Goal: Information Seeking & Learning: Learn about a topic

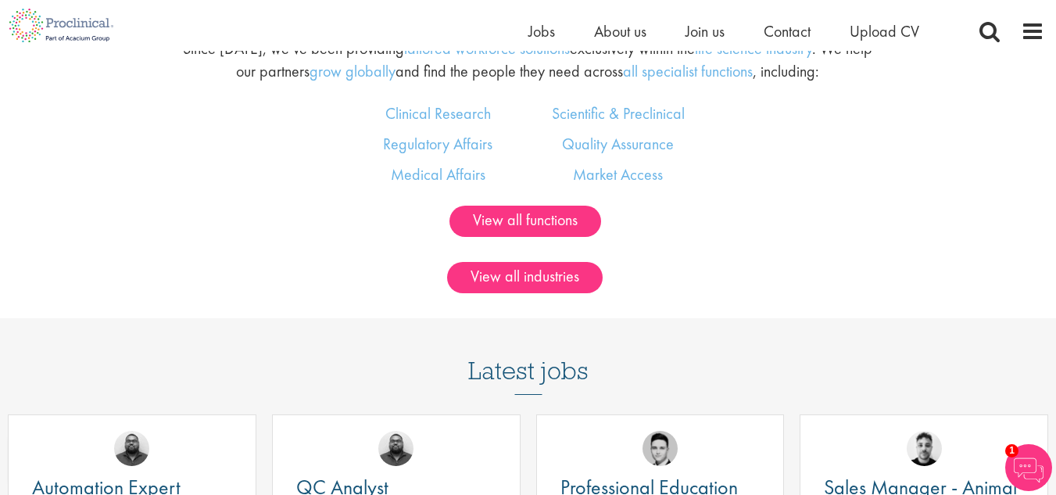
scroll to position [938, 0]
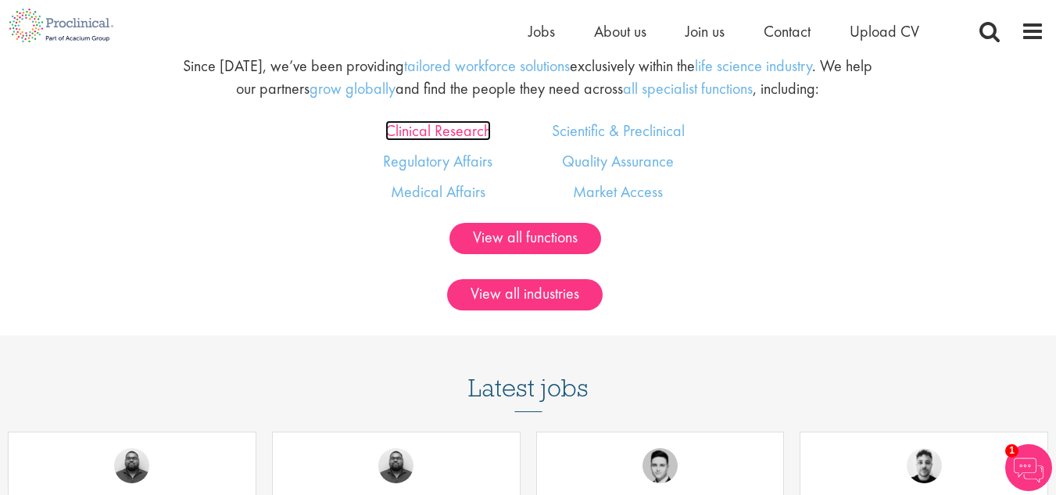
click at [399, 124] on link "Clinical Research" at bounding box center [437, 130] width 105 height 20
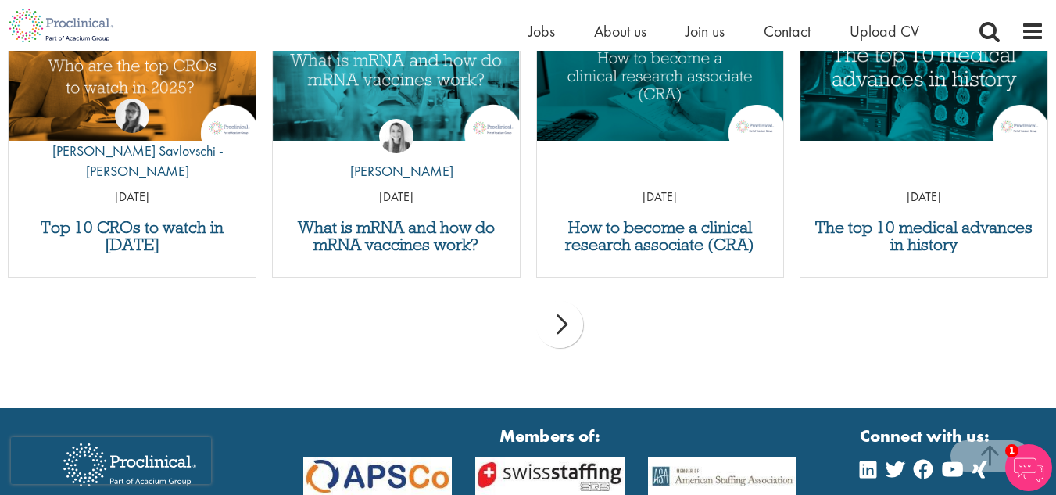
scroll to position [2429, 0]
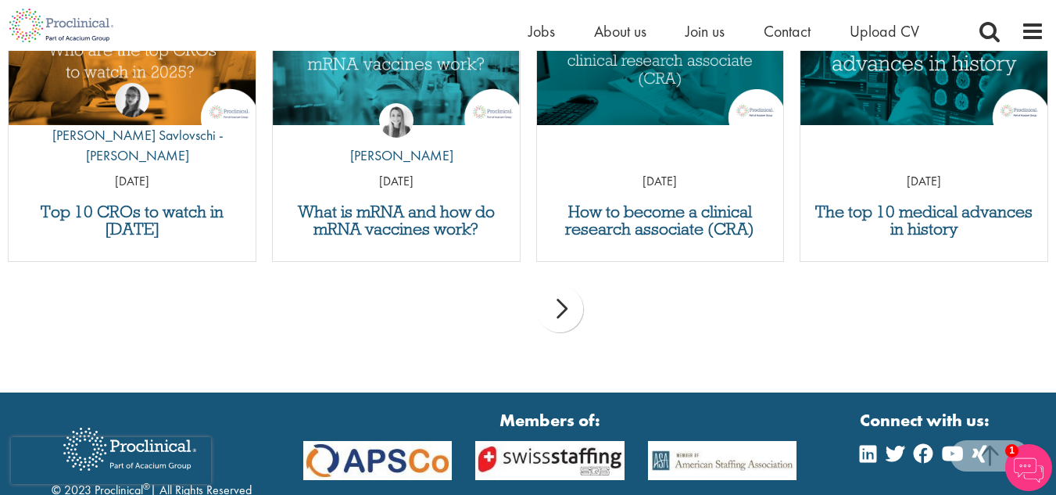
drag, startPoint x: 112, startPoint y: 202, endPoint x: 18, endPoint y: 273, distance: 117.2
click at [18, 273] on div "Top 10 CROs to watch in 2025 by Theodora Savlovschi - Wicks 31 Mar 25" at bounding box center [132, 136] width 264 height 281
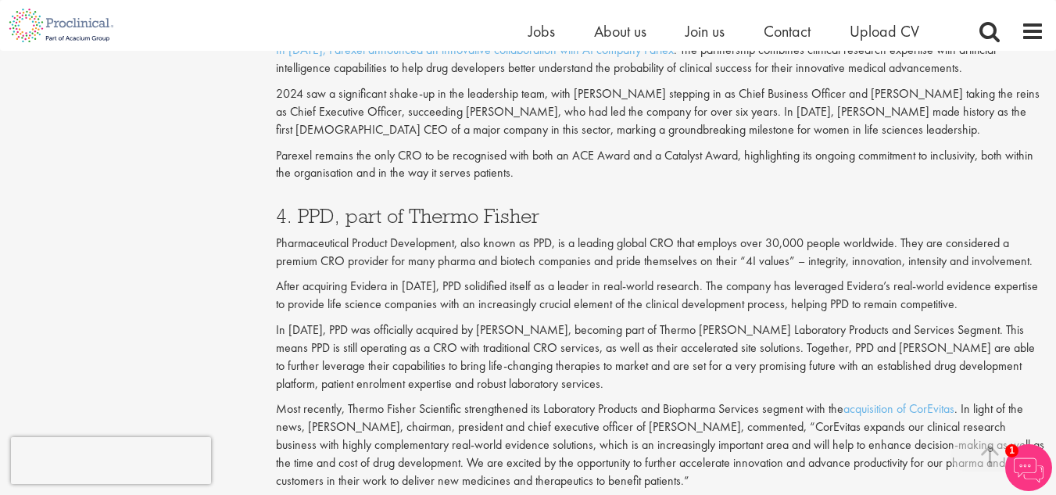
scroll to position [2032, 0]
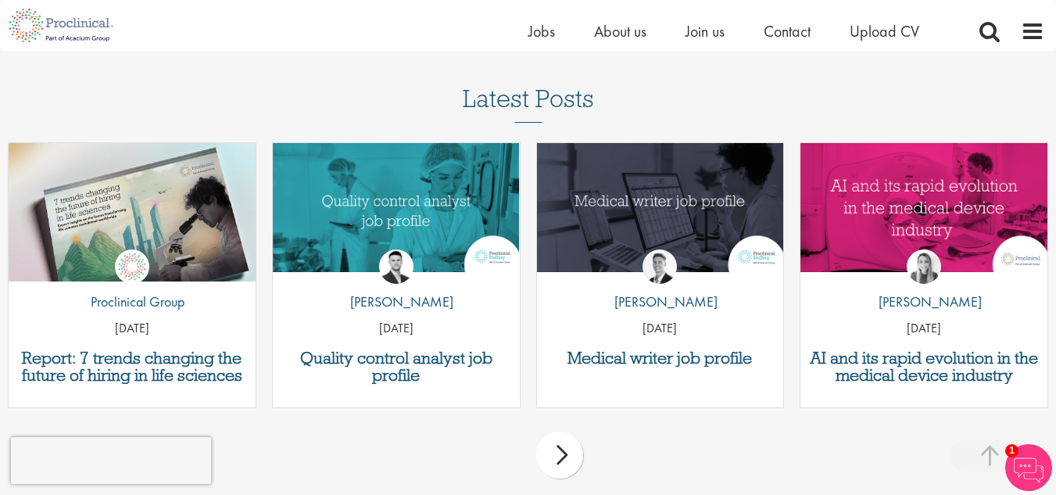
scroll to position [4287, 0]
